Goal: Complete application form

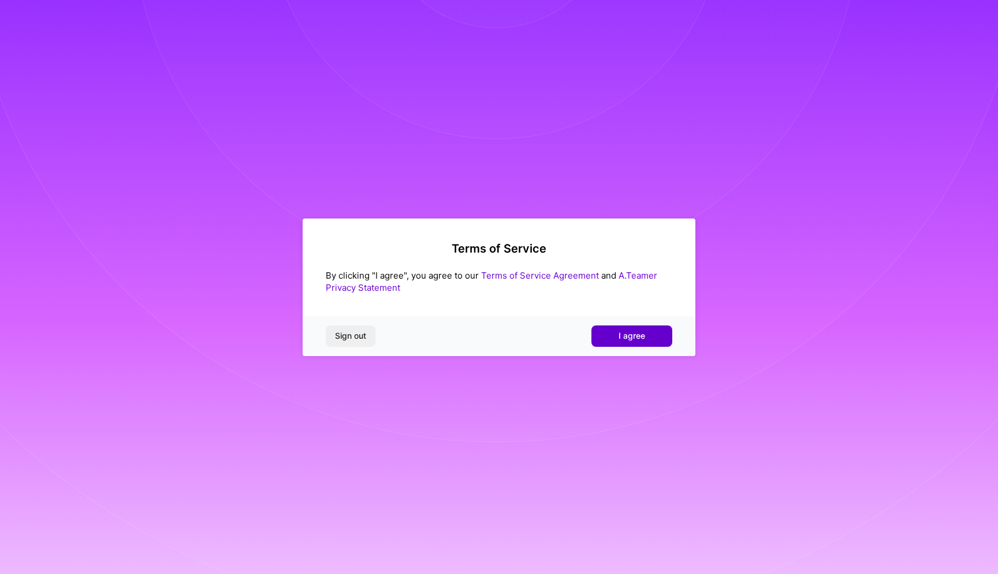
click at [644, 334] on span "I agree" at bounding box center [632, 336] width 27 height 12
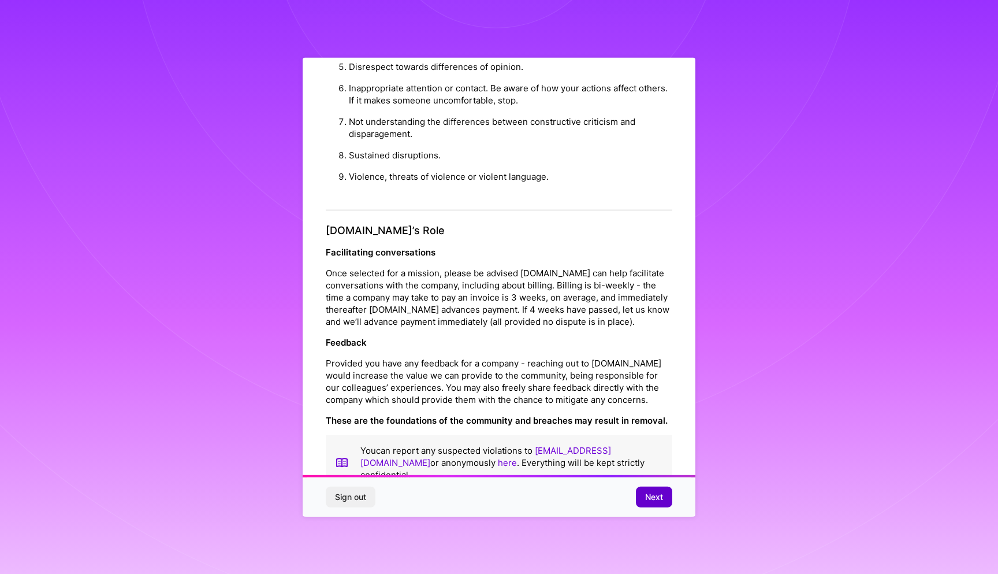
scroll to position [1119, 0]
click at [651, 501] on span "Next" at bounding box center [654, 497] width 18 height 12
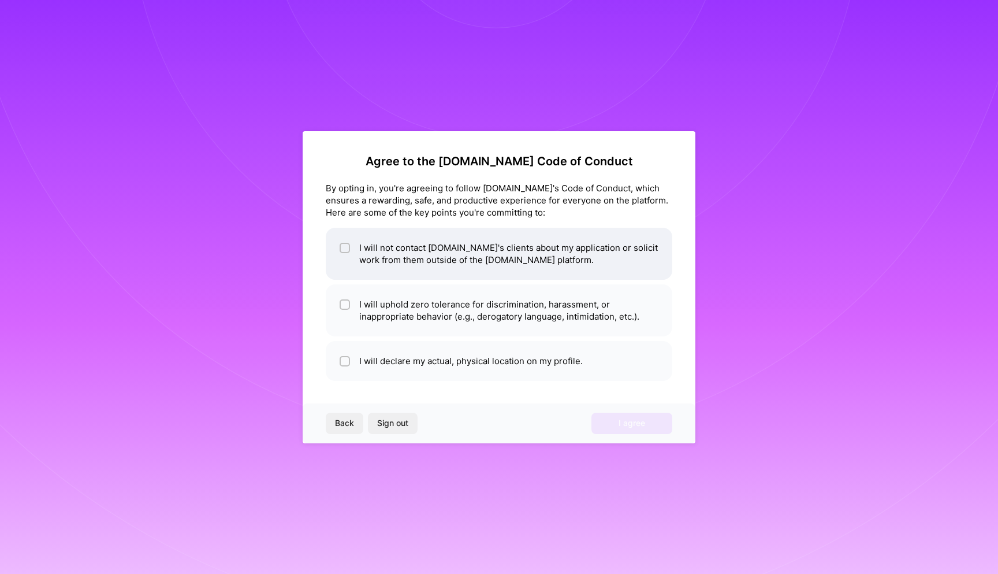
click at [347, 247] on input "checkbox" at bounding box center [346, 248] width 8 height 8
checkbox input "true"
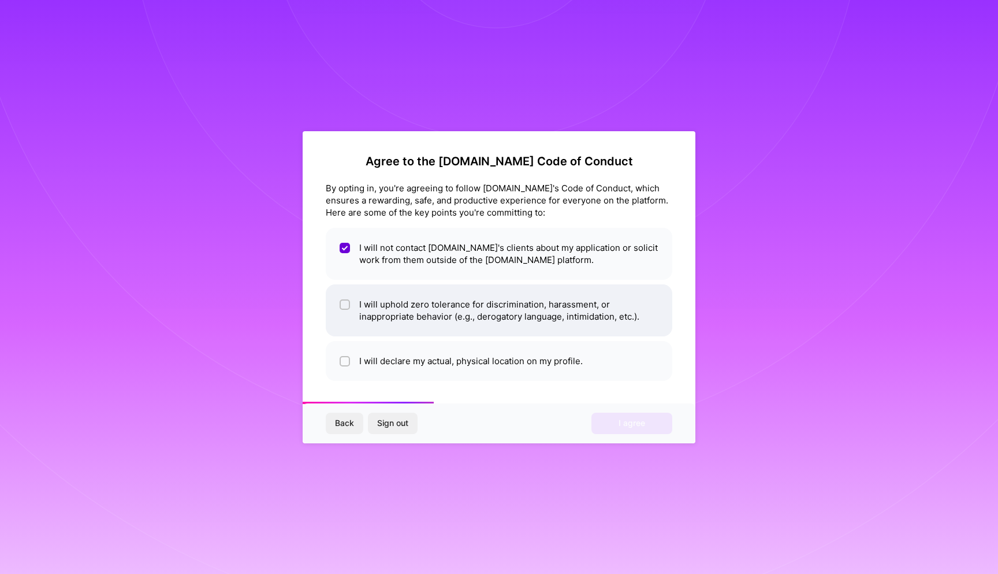
click at [345, 302] on input "checkbox" at bounding box center [346, 305] width 8 height 8
checkbox input "true"
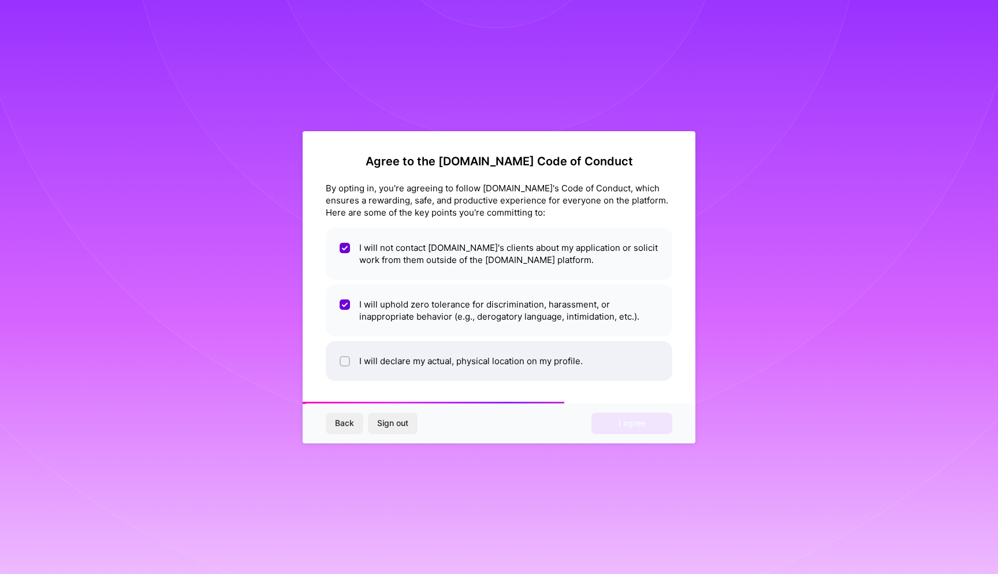
click at [346, 354] on li "I will declare my actual, physical location on my profile." at bounding box center [499, 361] width 347 height 40
checkbox input "true"
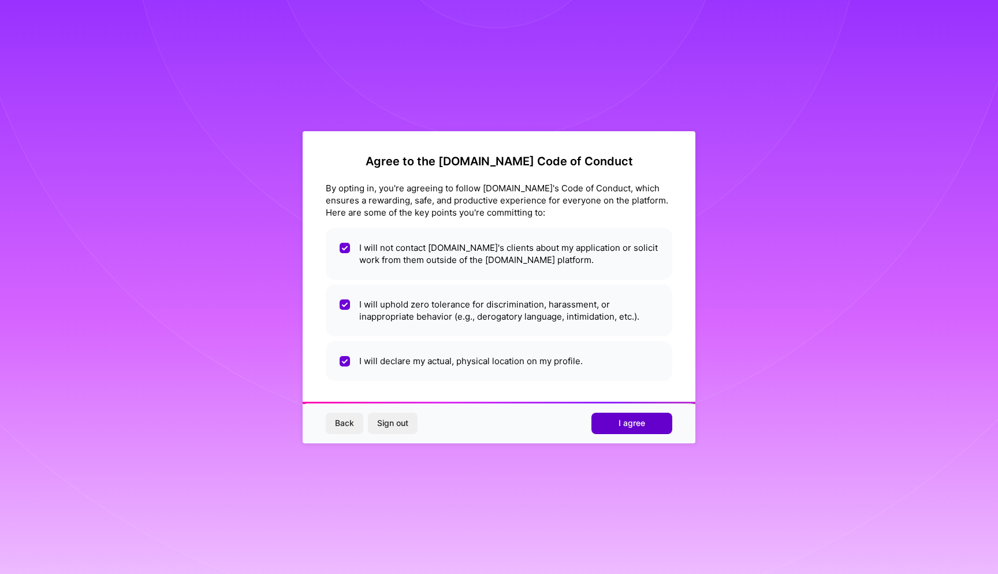
click at [669, 425] on button "I agree" at bounding box center [632, 423] width 81 height 21
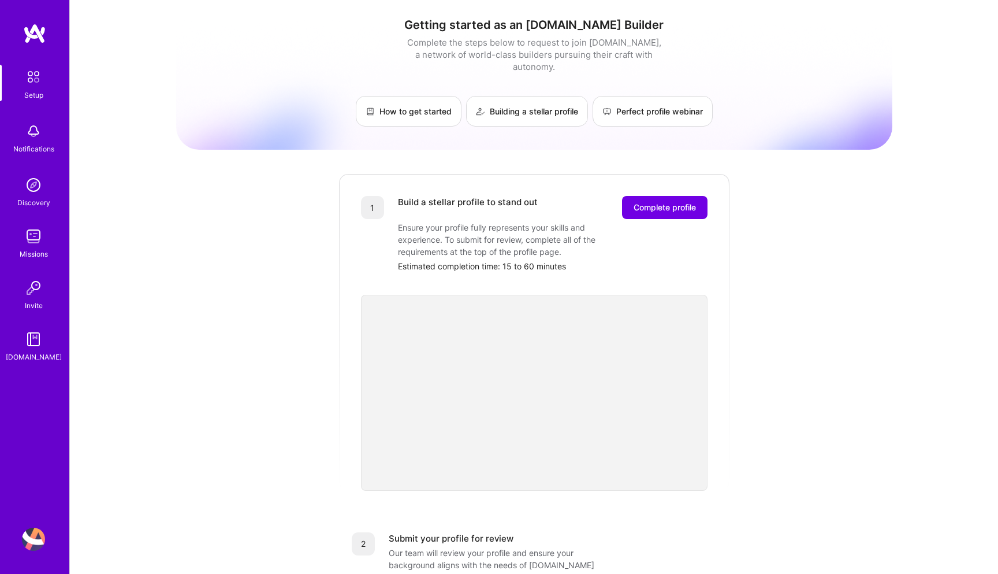
click at [306, 173] on div "Getting started as an [DOMAIN_NAME] Builder Complete the steps below to request…" at bounding box center [534, 451] width 716 height 885
click at [295, 219] on div "Getting started as an [DOMAIN_NAME] Builder Complete the steps below to request…" at bounding box center [534, 451] width 716 height 885
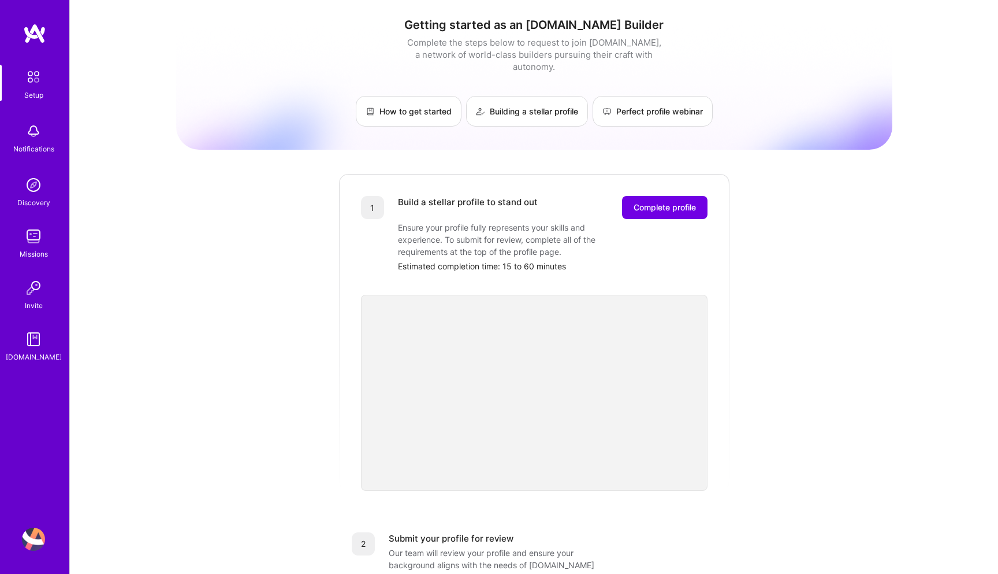
click at [295, 220] on div "Getting started as an [DOMAIN_NAME] Builder Complete the steps below to request…" at bounding box center [534, 451] width 716 height 885
click at [295, 219] on div "Getting started as an [DOMAIN_NAME] Builder Complete the steps below to request…" at bounding box center [534, 451] width 716 height 885
click at [295, 218] on div "Getting started as an [DOMAIN_NAME] Builder Complete the steps below to request…" at bounding box center [534, 451] width 716 height 885
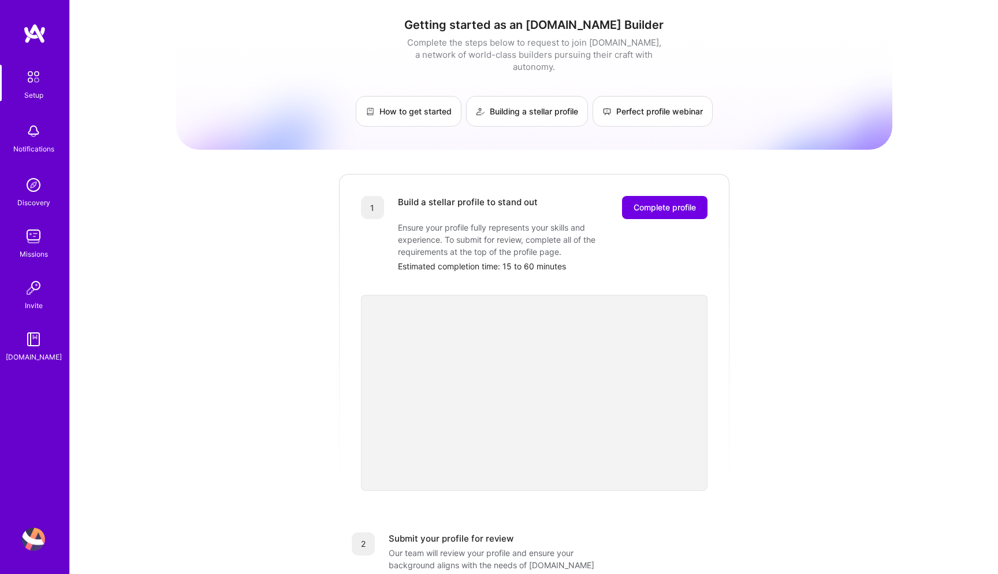
scroll to position [0, 1]
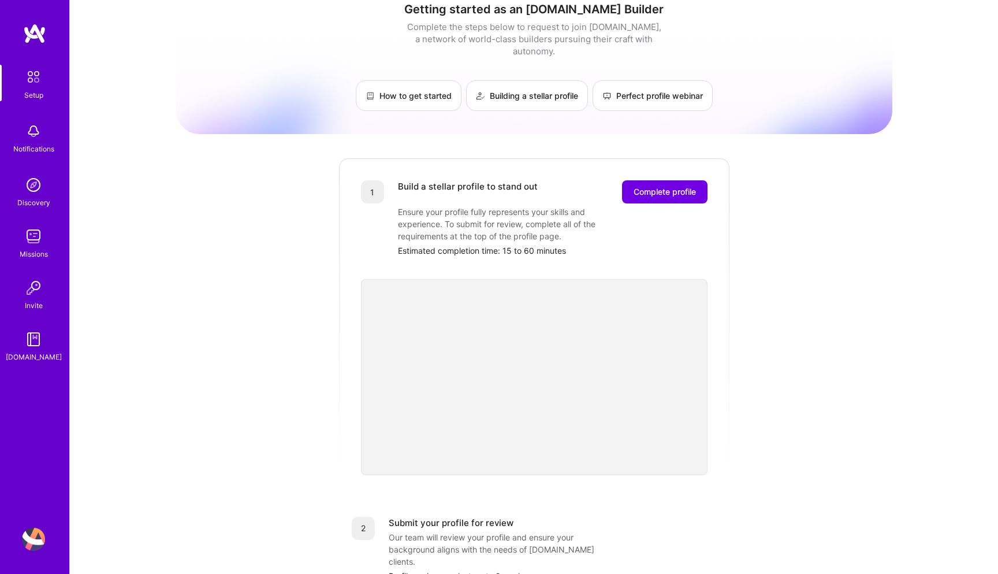
click at [294, 202] on div "Getting started as an [DOMAIN_NAME] Builder Complete the steps below to request…" at bounding box center [534, 435] width 716 height 885
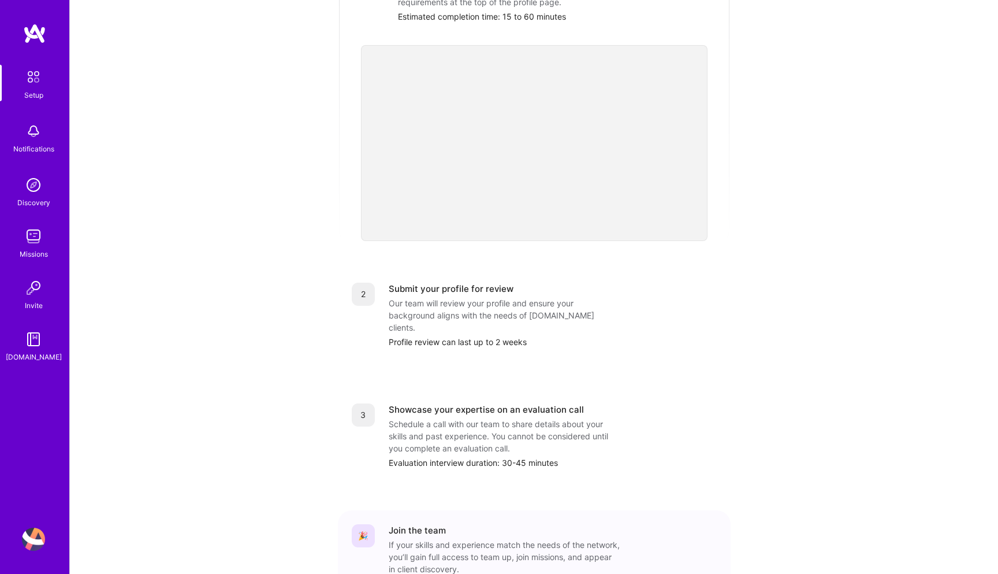
scroll to position [267, 0]
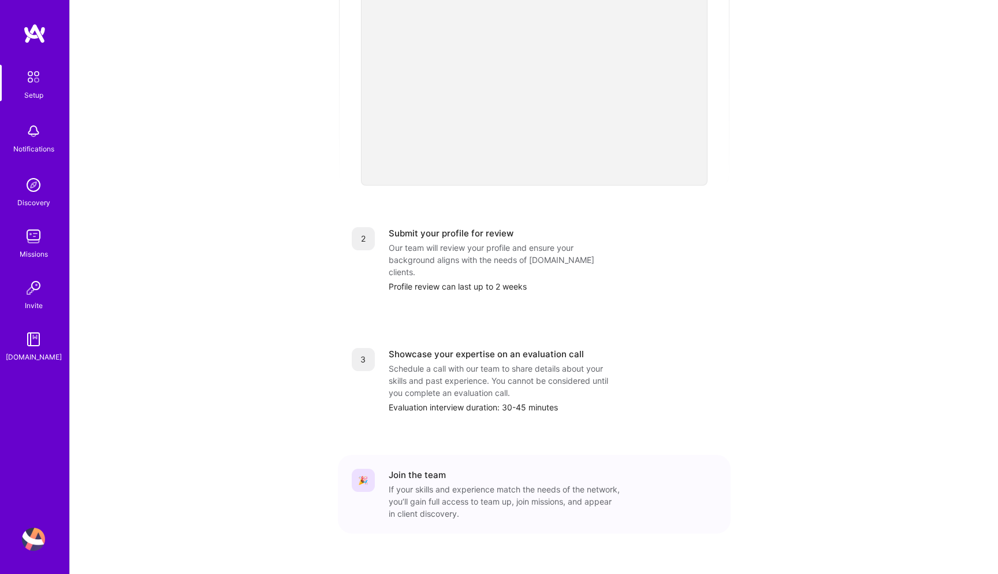
click at [294, 201] on div "Getting started as an [DOMAIN_NAME] Builder Complete the steps below to request…" at bounding box center [534, 146] width 716 height 885
click at [295, 201] on div "Getting started as an [DOMAIN_NAME] Builder Complete the steps below to request…" at bounding box center [534, 146] width 716 height 885
